Goal: Navigation & Orientation: Find specific page/section

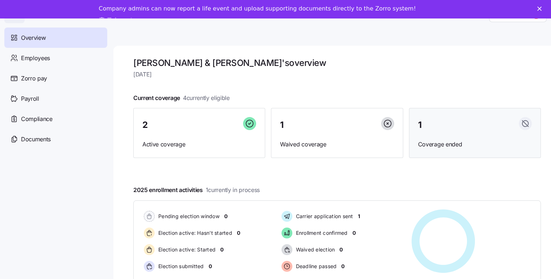
click at [470, 124] on div "1" at bounding box center [475, 125] width 114 height 16
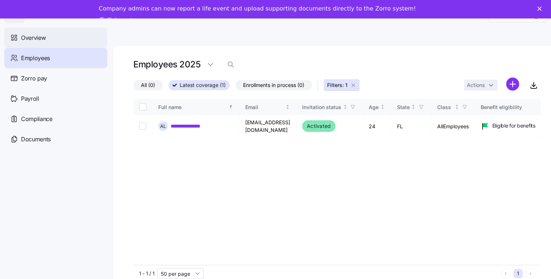
click at [37, 37] on span "Overview" at bounding box center [33, 37] width 25 height 9
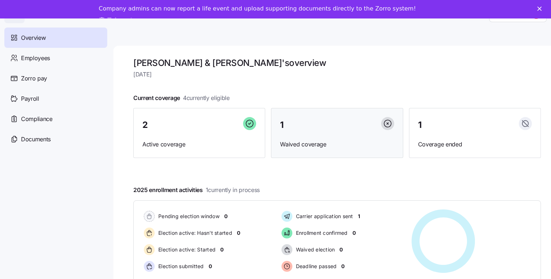
click at [324, 124] on div "1" at bounding box center [337, 125] width 114 height 16
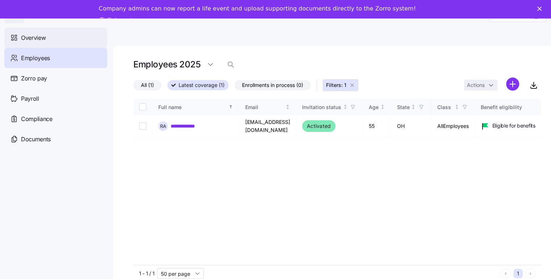
click at [30, 38] on span "Overview" at bounding box center [33, 37] width 25 height 9
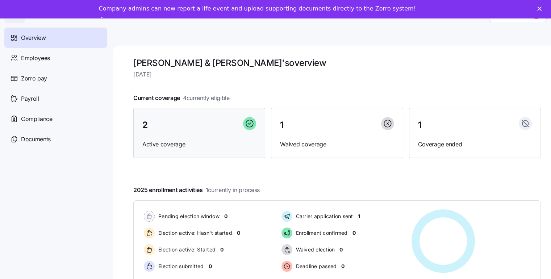
click at [191, 128] on div "2" at bounding box center [199, 125] width 114 height 16
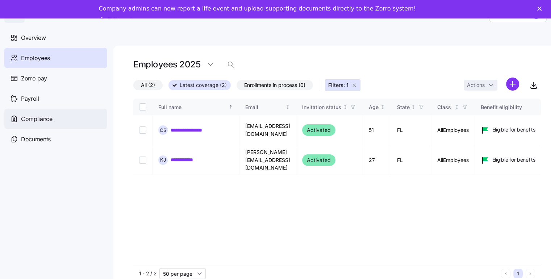
click at [48, 118] on span "Compliance" at bounding box center [37, 118] width 32 height 9
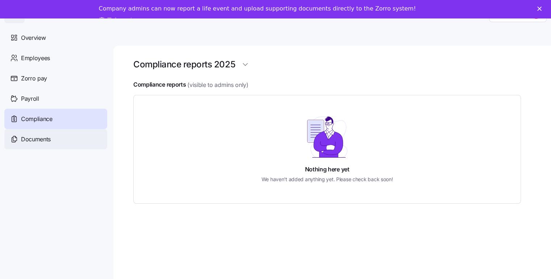
click at [45, 144] on div "Documents" at bounding box center [55, 139] width 103 height 20
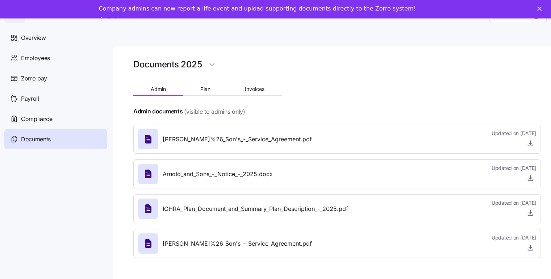
click at [148, 138] on icon at bounding box center [148, 139] width 7 height 9
click at [211, 89] on button "Plan" at bounding box center [205, 89] width 45 height 11
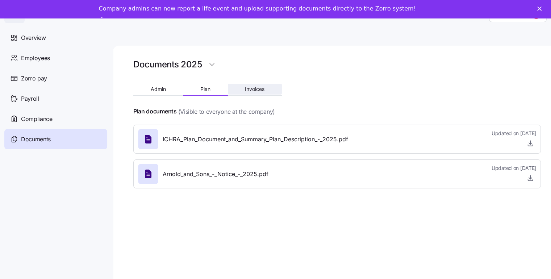
click at [253, 88] on span "Invoices" at bounding box center [255, 89] width 20 height 5
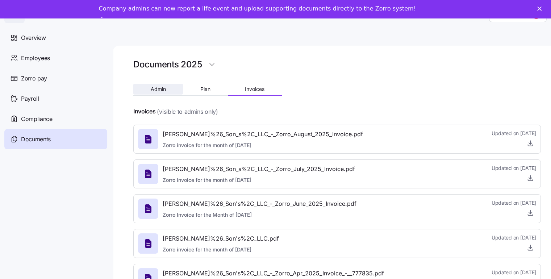
click at [162, 90] on span "Admin" at bounding box center [158, 89] width 15 height 5
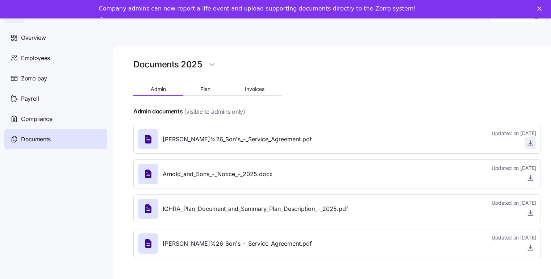
click at [534, 143] on icon "button" at bounding box center [530, 142] width 7 height 7
click at [217, 91] on button "Plan" at bounding box center [205, 89] width 45 height 11
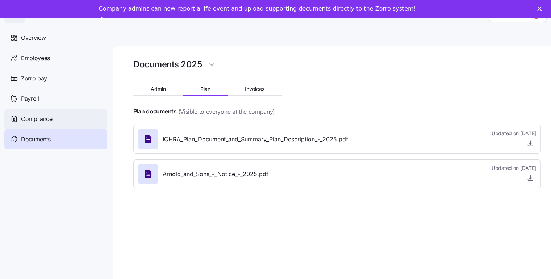
click at [39, 116] on span "Compliance" at bounding box center [37, 118] width 32 height 9
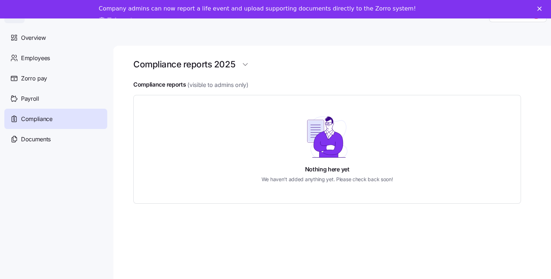
click at [34, 97] on span "Payroll" at bounding box center [30, 98] width 18 height 9
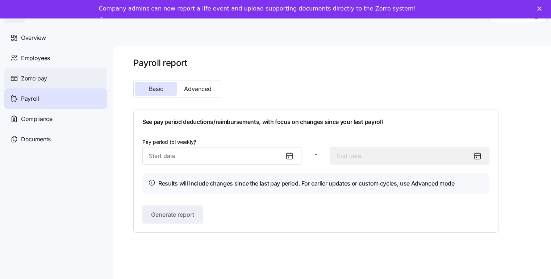
click at [44, 80] on span "Zorro pay" at bounding box center [34, 78] width 26 height 9
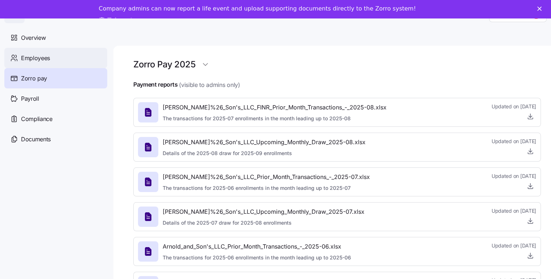
click at [48, 58] on span "Employees" at bounding box center [35, 58] width 29 height 9
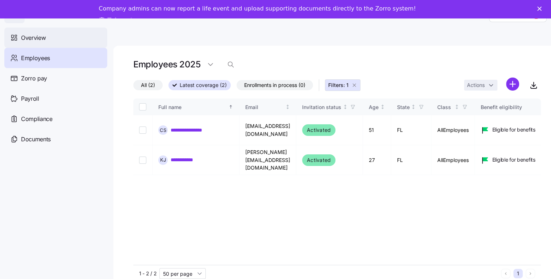
click at [42, 38] on span "Overview" at bounding box center [33, 37] width 25 height 9
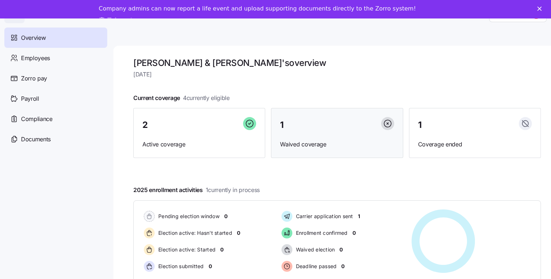
click at [308, 126] on div "1" at bounding box center [337, 125] width 114 height 16
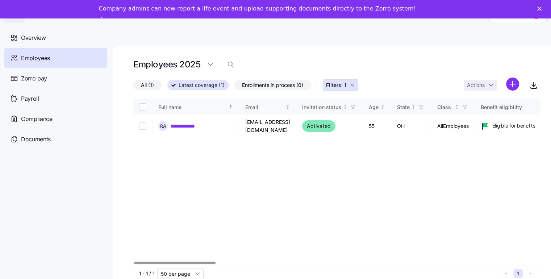
click at [134, 264] on div at bounding box center [174, 263] width 81 height 3
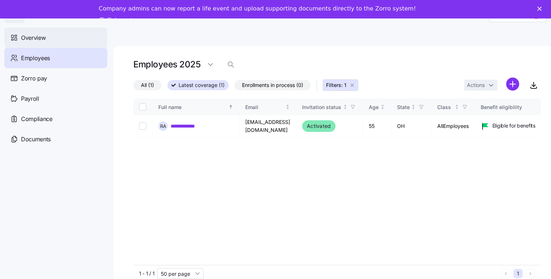
click at [39, 37] on span "Overview" at bounding box center [33, 37] width 25 height 9
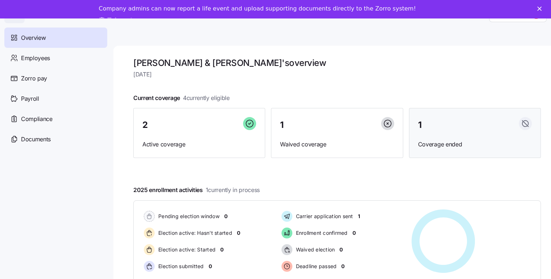
click at [448, 120] on div "1" at bounding box center [475, 125] width 114 height 16
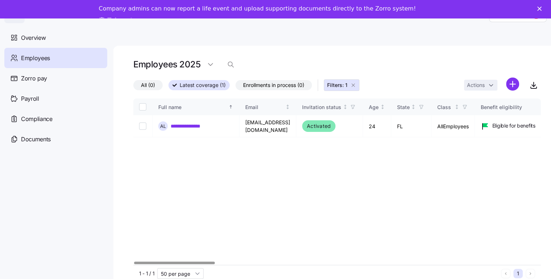
click at [145, 264] on div at bounding box center [174, 263] width 81 height 3
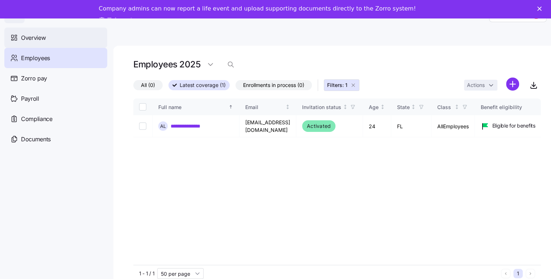
click at [42, 40] on span "Overview" at bounding box center [33, 37] width 25 height 9
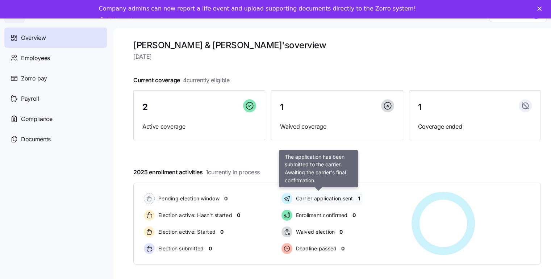
scroll to position [17, 0]
click at [353, 197] on span "Carrier application sent" at bounding box center [323, 198] width 59 height 7
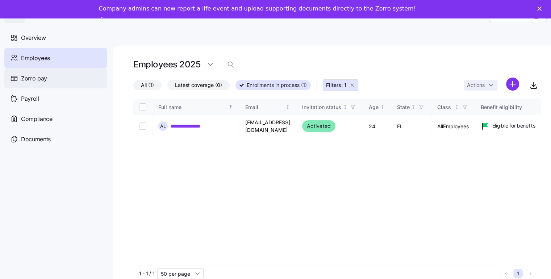
click at [38, 78] on span "Zorro pay" at bounding box center [34, 78] width 26 height 9
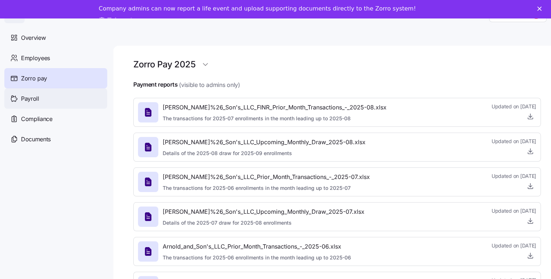
click at [38, 99] on span "Payroll" at bounding box center [30, 98] width 18 height 9
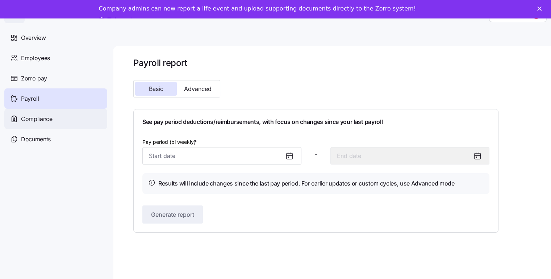
click at [40, 119] on span "Compliance" at bounding box center [37, 118] width 32 height 9
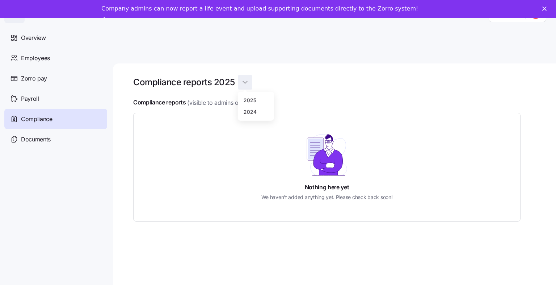
click at [246, 66] on html "Help Overview Employees Zorro pay Payroll Compliance Documents Compliance repor…" at bounding box center [278, 158] width 556 height 316
click at [256, 111] on div "2024" at bounding box center [256, 112] width 30 height 12
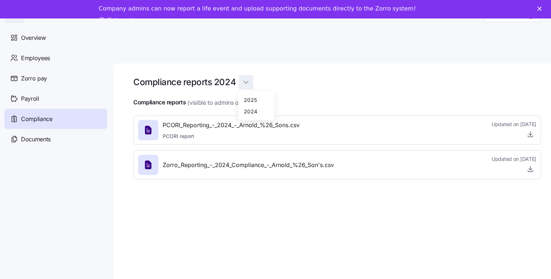
click at [244, 63] on html "Help Overview Employees Zorro pay Payroll Compliance Documents Compliance repor…" at bounding box center [275, 155] width 551 height 310
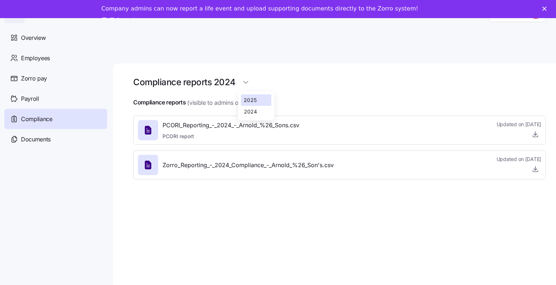
click at [249, 99] on div "2025" at bounding box center [250, 100] width 13 height 8
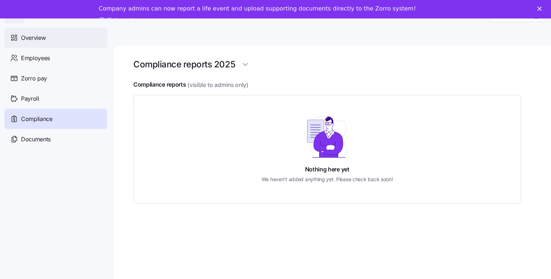
click at [48, 38] on div "Overview" at bounding box center [55, 38] width 103 height 20
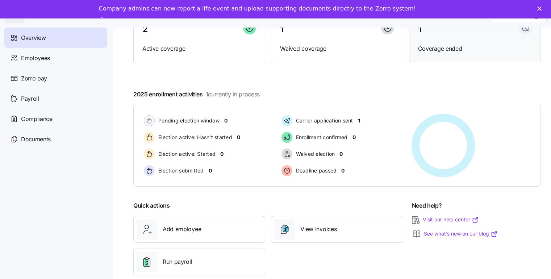
scroll to position [85, 0]
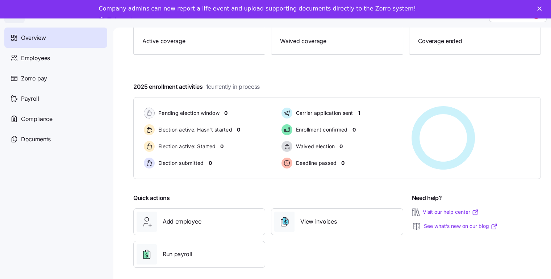
click at [542, 10] on polygon "Close" at bounding box center [539, 9] width 4 height 4
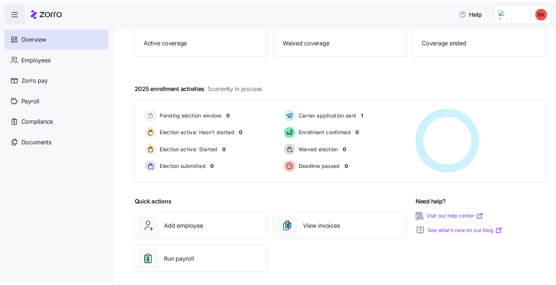
scroll to position [0, 0]
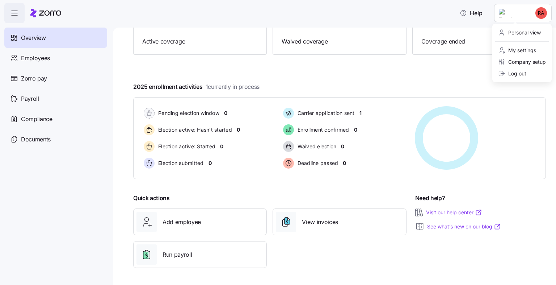
click at [539, 14] on html "Help Overview Employees Zorro pay Payroll Compliance Documents Arnold & Son's o…" at bounding box center [278, 140] width 556 height 280
click at [512, 74] on div "Log out" at bounding box center [512, 74] width 28 height 8
